Goal: Find contact information: Find contact information

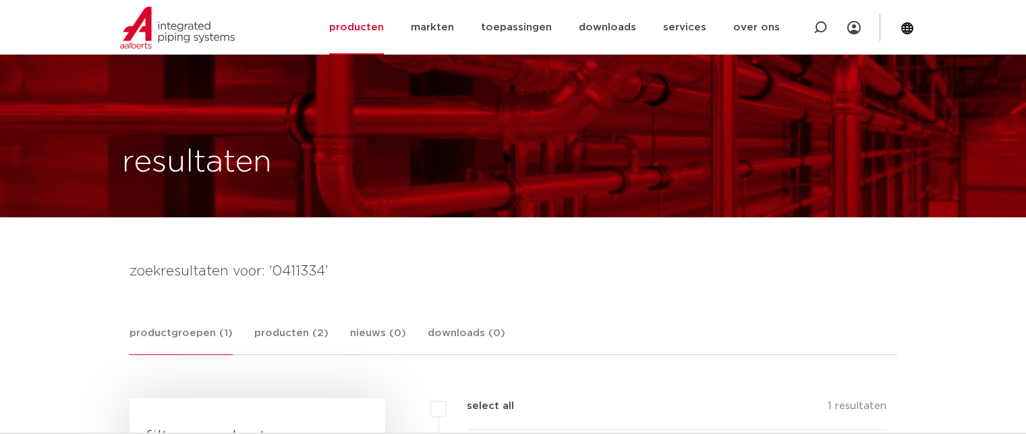
click at [154, 30] on img at bounding box center [177, 28] width 115 height 42
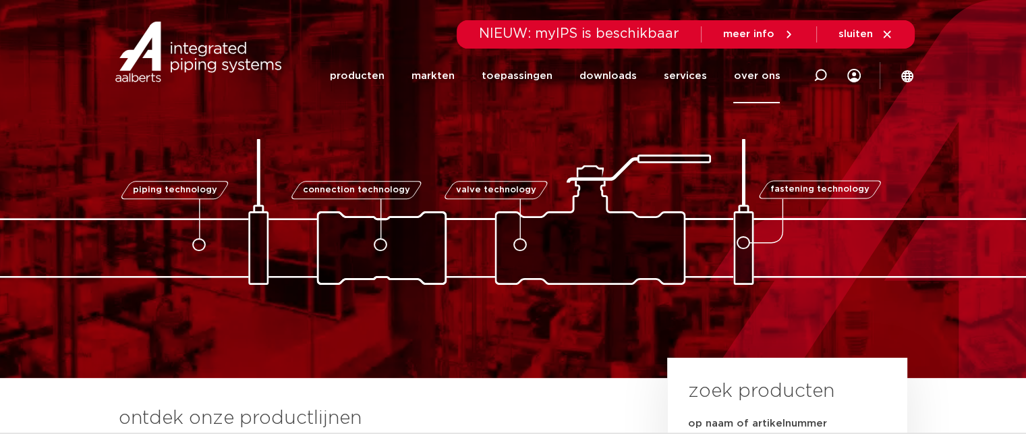
click at [753, 75] on link "over ons" at bounding box center [756, 76] width 47 height 55
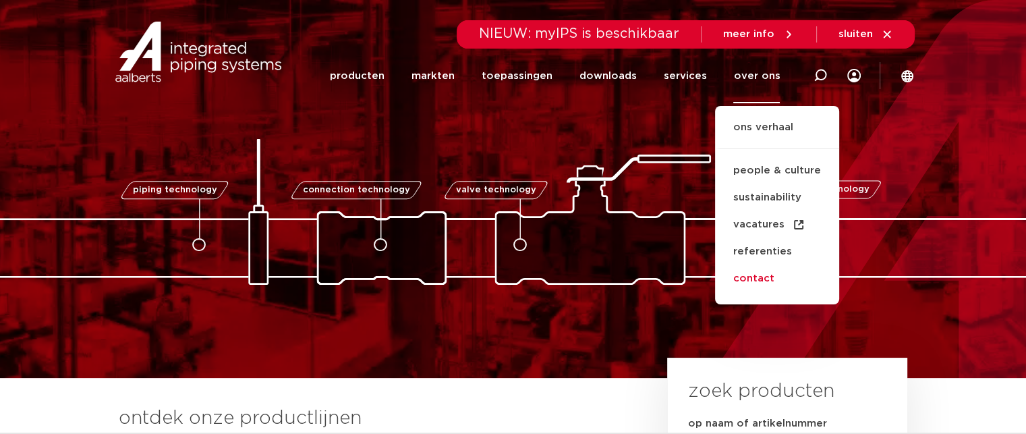
click at [757, 280] on link "contact" at bounding box center [777, 278] width 124 height 27
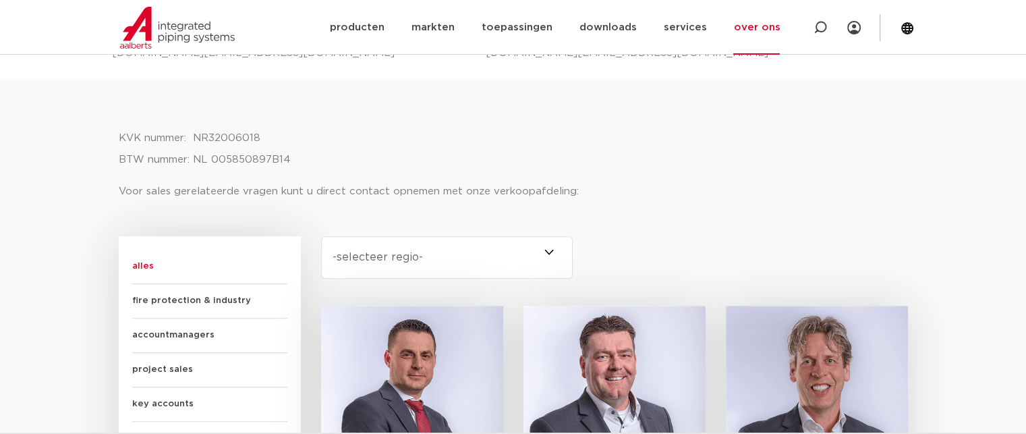
scroll to position [472, 0]
